Goal: Information Seeking & Learning: Learn about a topic

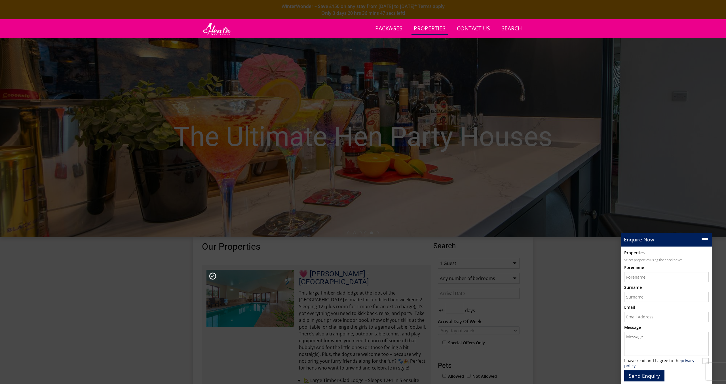
scroll to position [788, 0]
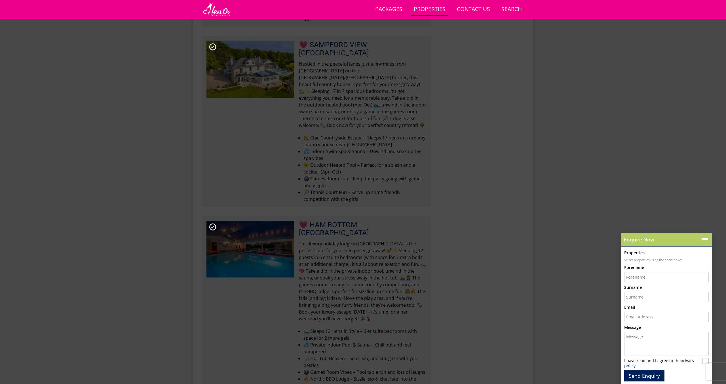
click at [709, 239] on icon at bounding box center [705, 239] width 8 height 8
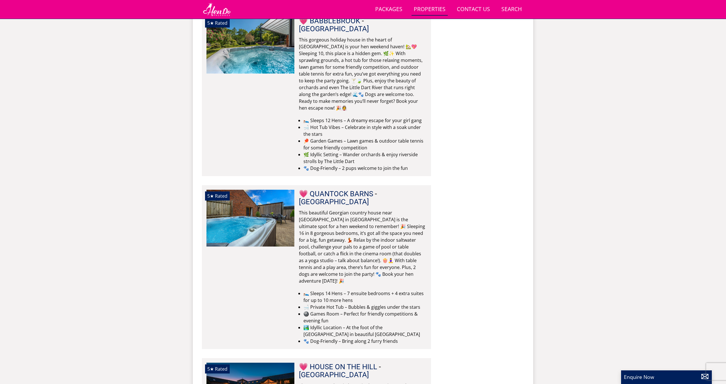
scroll to position [3313, 0]
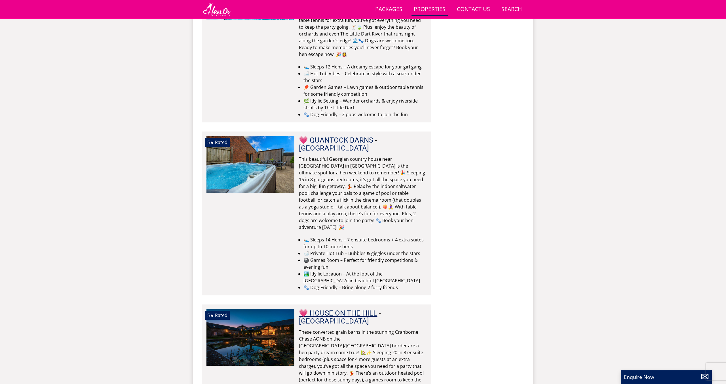
click at [332, 308] on link "💗 HOUSE ON THE HILL" at bounding box center [338, 312] width 78 height 9
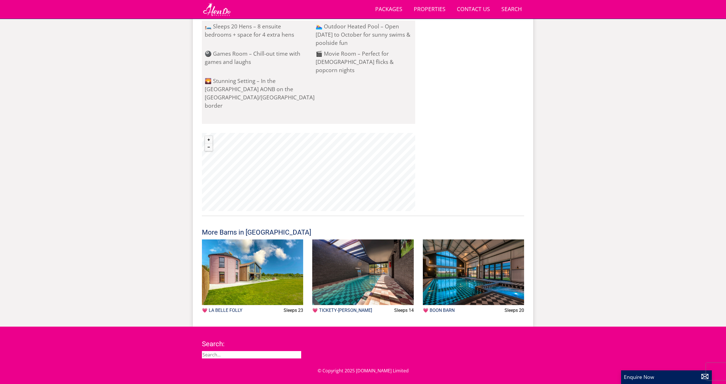
scroll to position [501, 0]
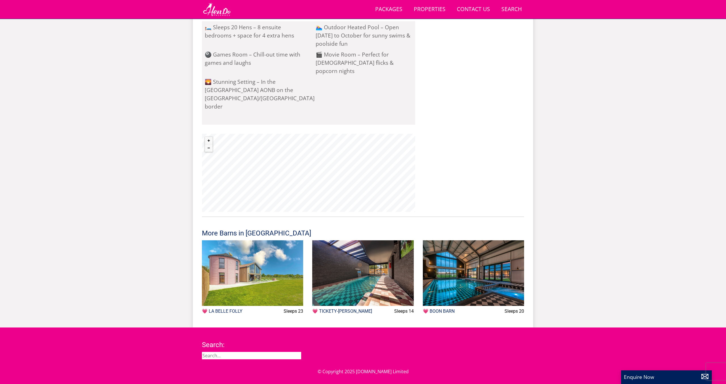
click at [241, 268] on img at bounding box center [252, 273] width 101 height 66
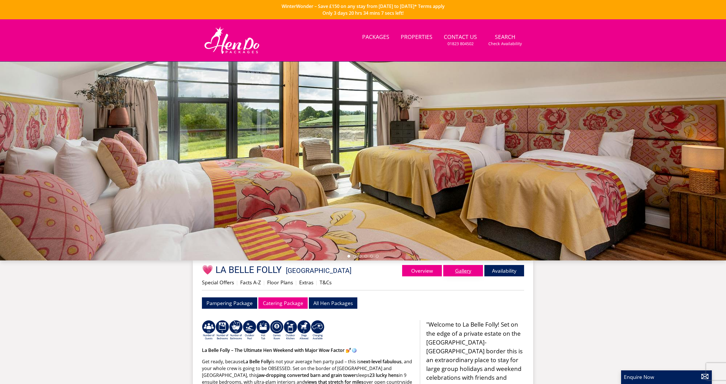
click at [475, 274] on link "Gallery" at bounding box center [463, 270] width 40 height 11
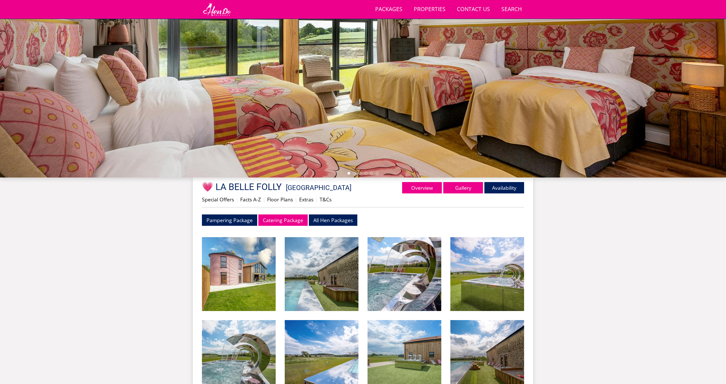
scroll to position [60, 0]
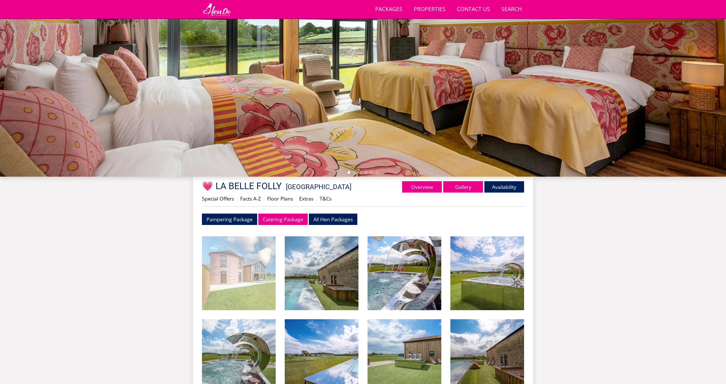
click at [268, 262] on img at bounding box center [239, 273] width 74 height 74
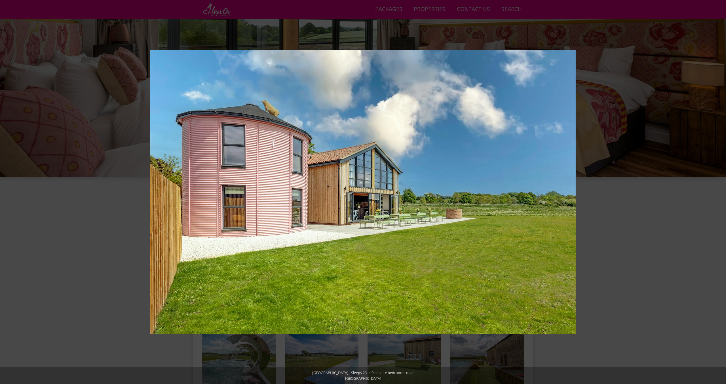
click at [720, 192] on button at bounding box center [716, 192] width 20 height 28
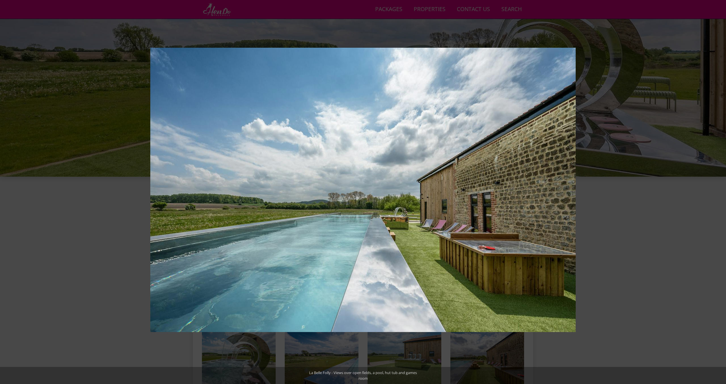
click at [720, 192] on button at bounding box center [716, 192] width 20 height 28
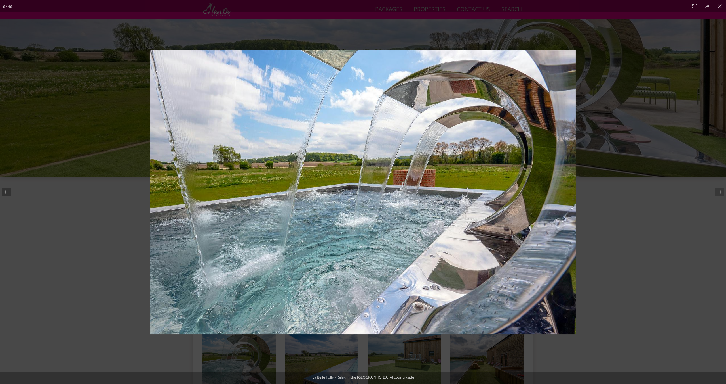
click at [4, 194] on button at bounding box center [10, 192] width 20 height 28
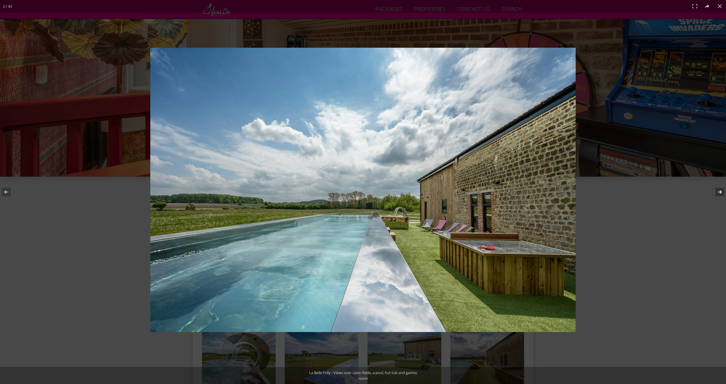
click at [716, 191] on button at bounding box center [716, 192] width 20 height 28
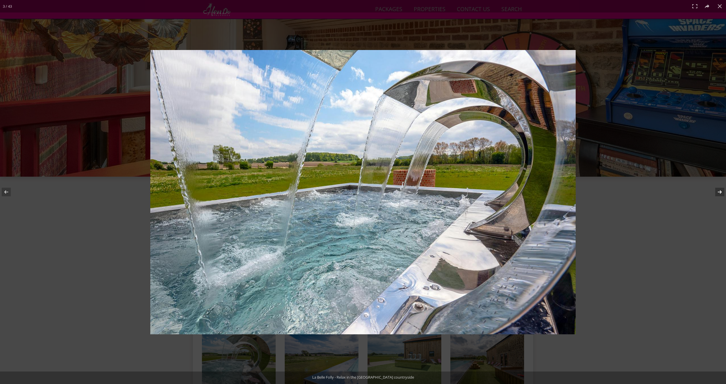
click at [716, 191] on button at bounding box center [716, 192] width 20 height 28
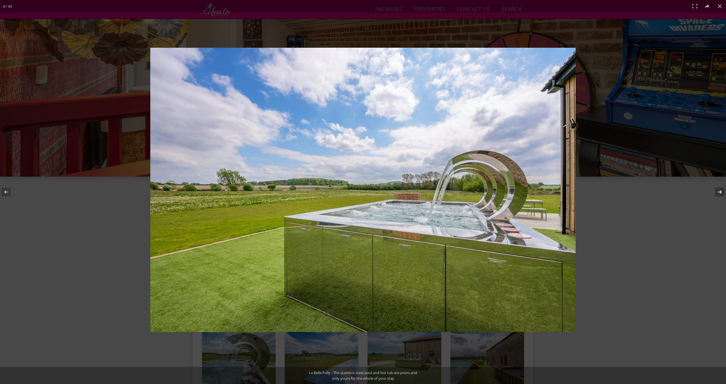
click at [716, 191] on button at bounding box center [716, 192] width 20 height 28
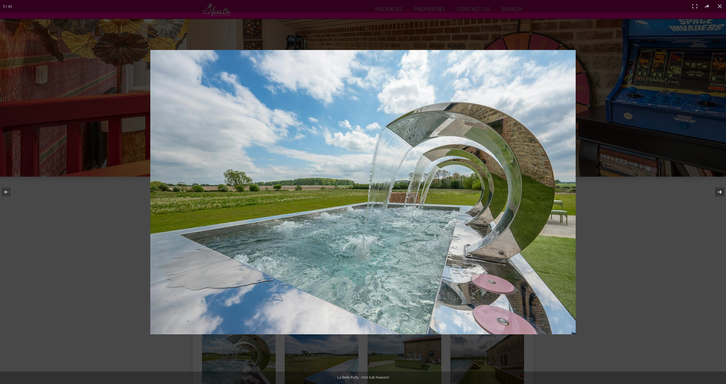
click at [716, 191] on button at bounding box center [716, 192] width 20 height 28
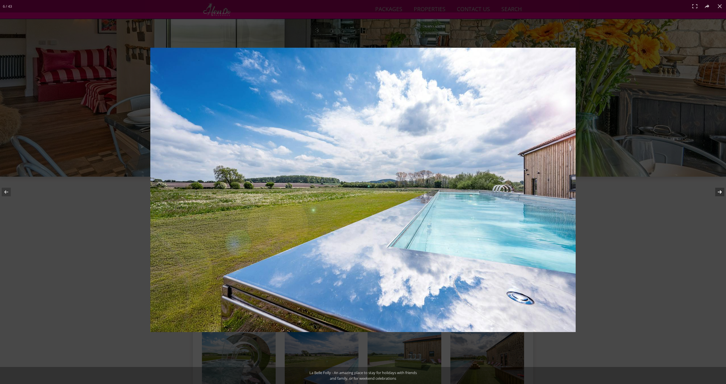
click at [716, 191] on button at bounding box center [716, 192] width 20 height 28
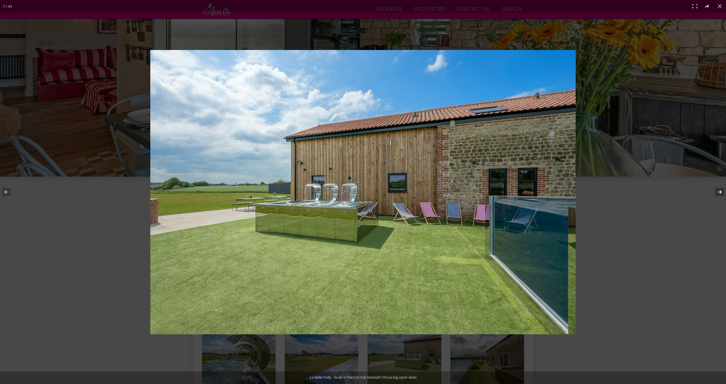
click at [716, 191] on button at bounding box center [716, 192] width 20 height 28
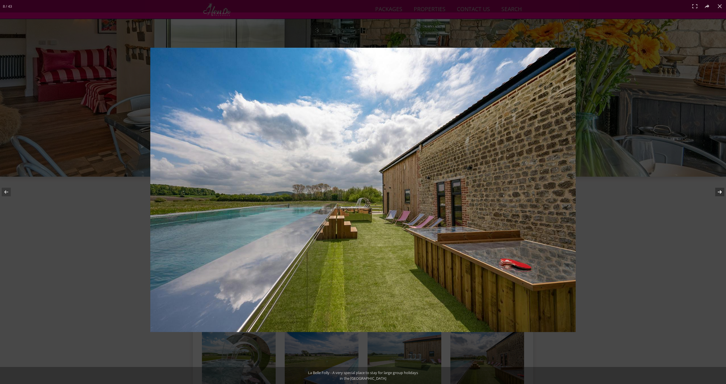
click at [716, 191] on button at bounding box center [716, 192] width 20 height 28
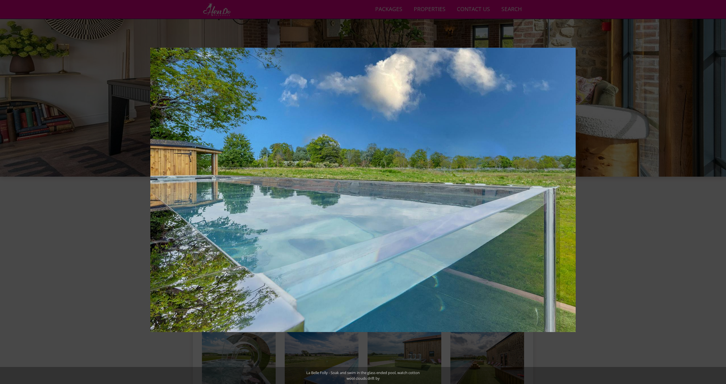
click at [714, 187] on button at bounding box center [716, 192] width 20 height 28
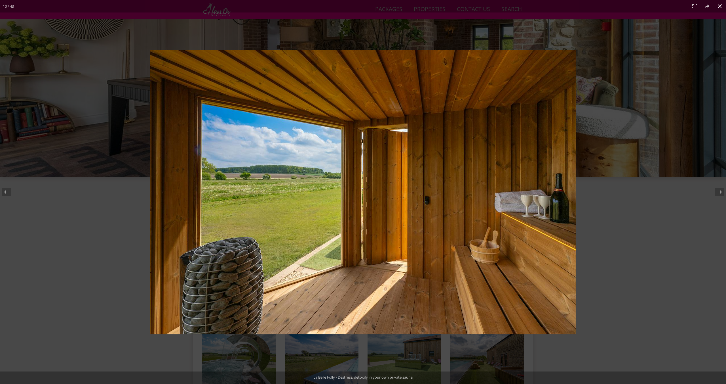
click at [720, 8] on button at bounding box center [720, 6] width 12 height 12
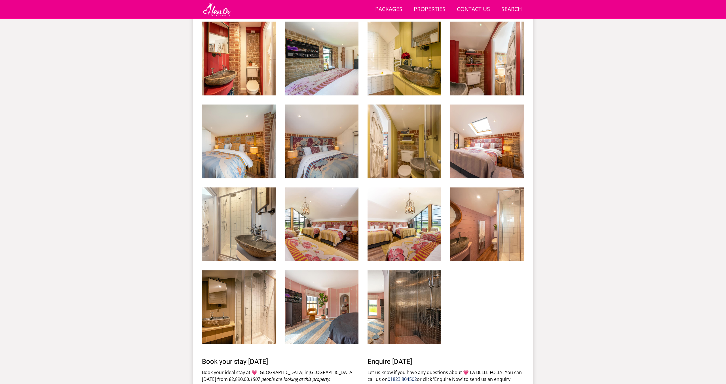
scroll to position [947, 0]
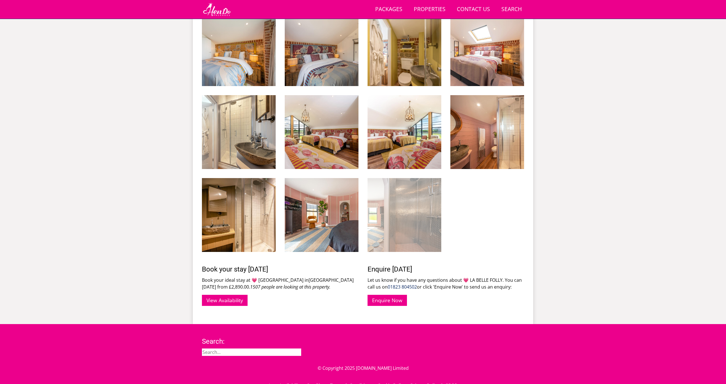
click at [388, 218] on img at bounding box center [405, 215] width 74 height 74
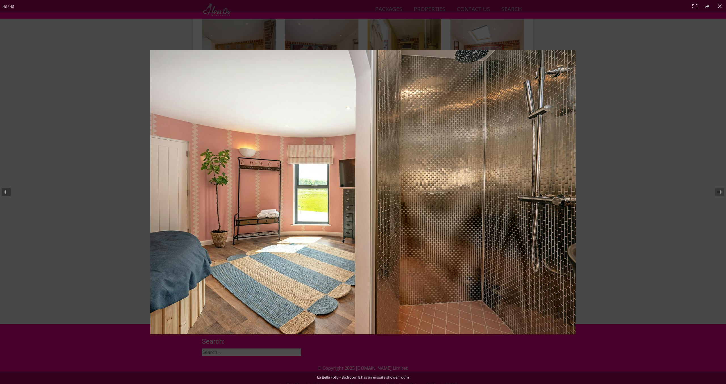
click at [9, 193] on button at bounding box center [10, 192] width 20 height 28
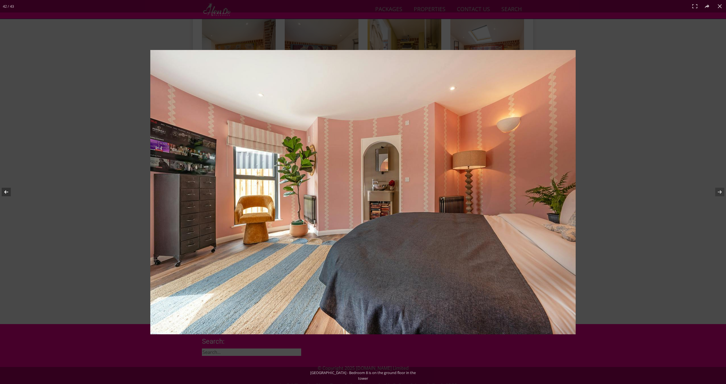
click at [9, 193] on button at bounding box center [10, 192] width 20 height 28
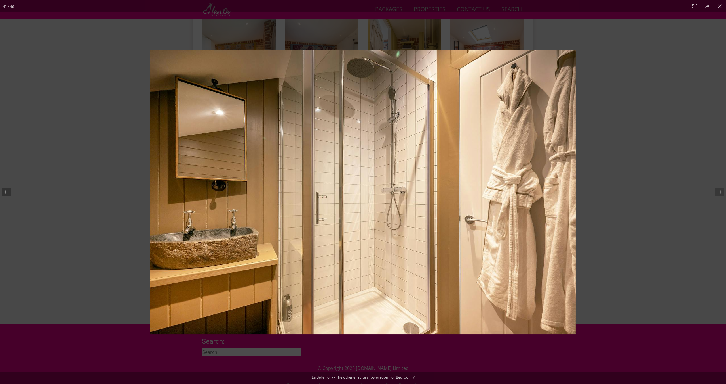
click at [9, 193] on button at bounding box center [10, 192] width 20 height 28
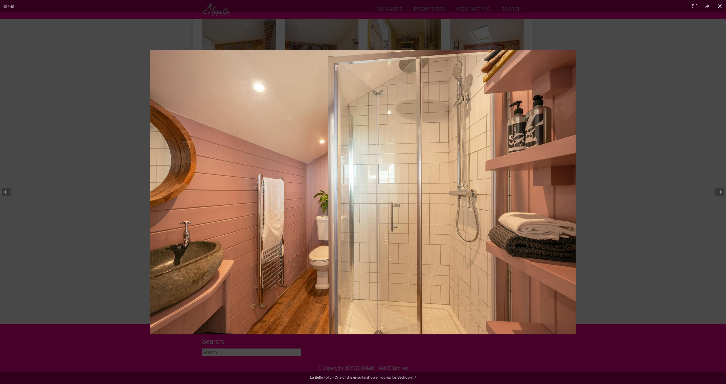
click at [717, 3] on button at bounding box center [720, 6] width 12 height 12
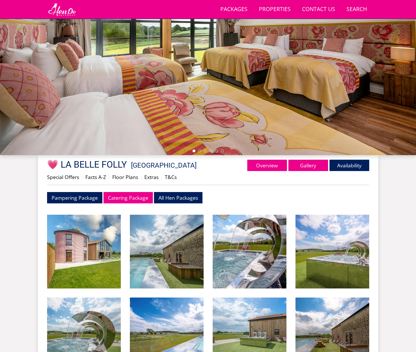
scroll to position [0, 0]
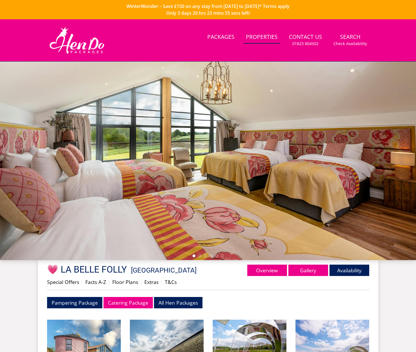
click at [274, 39] on link "Properties" at bounding box center [262, 37] width 36 height 13
